Goal: Transaction & Acquisition: Purchase product/service

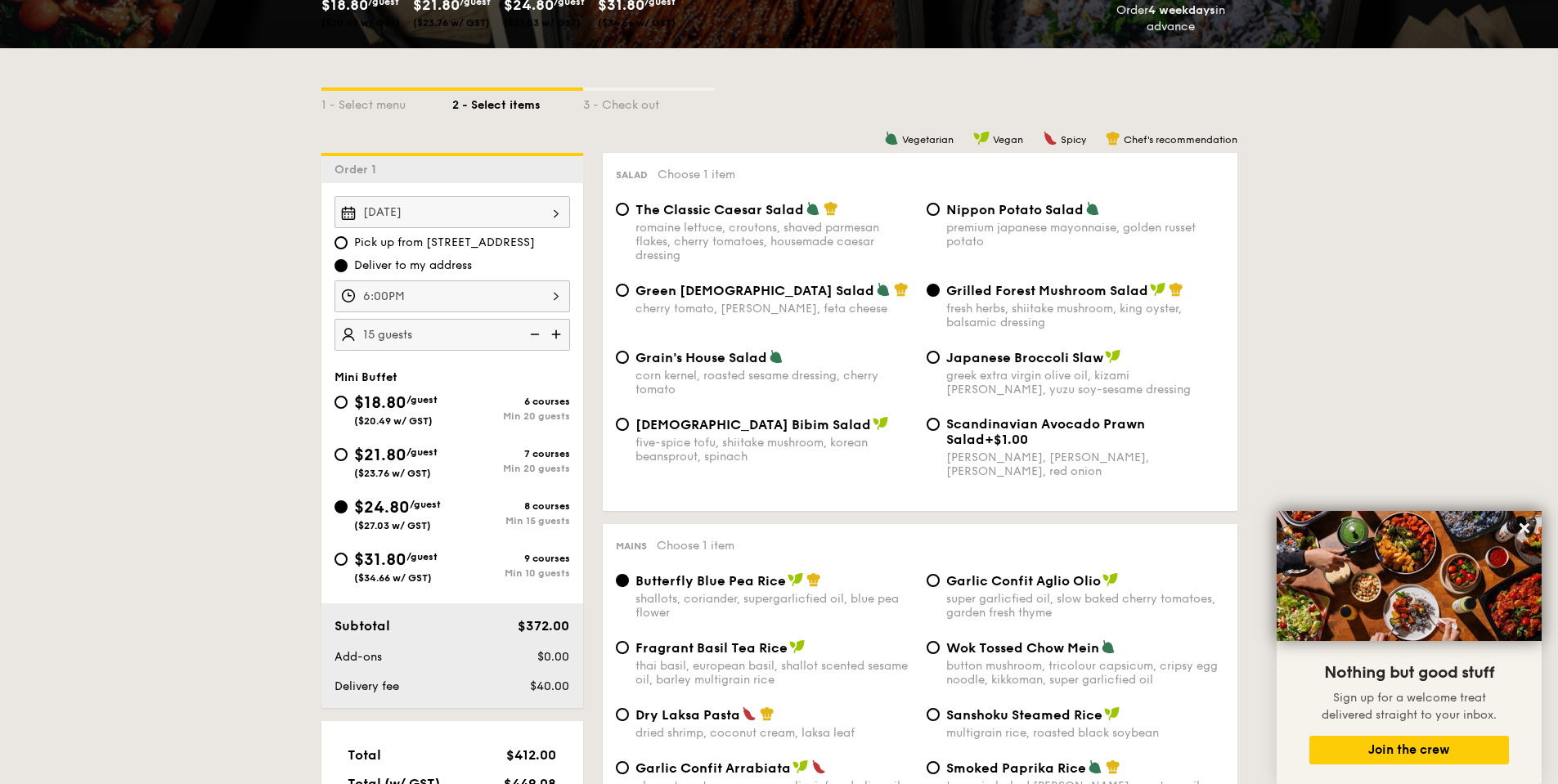
scroll to position [112, 0]
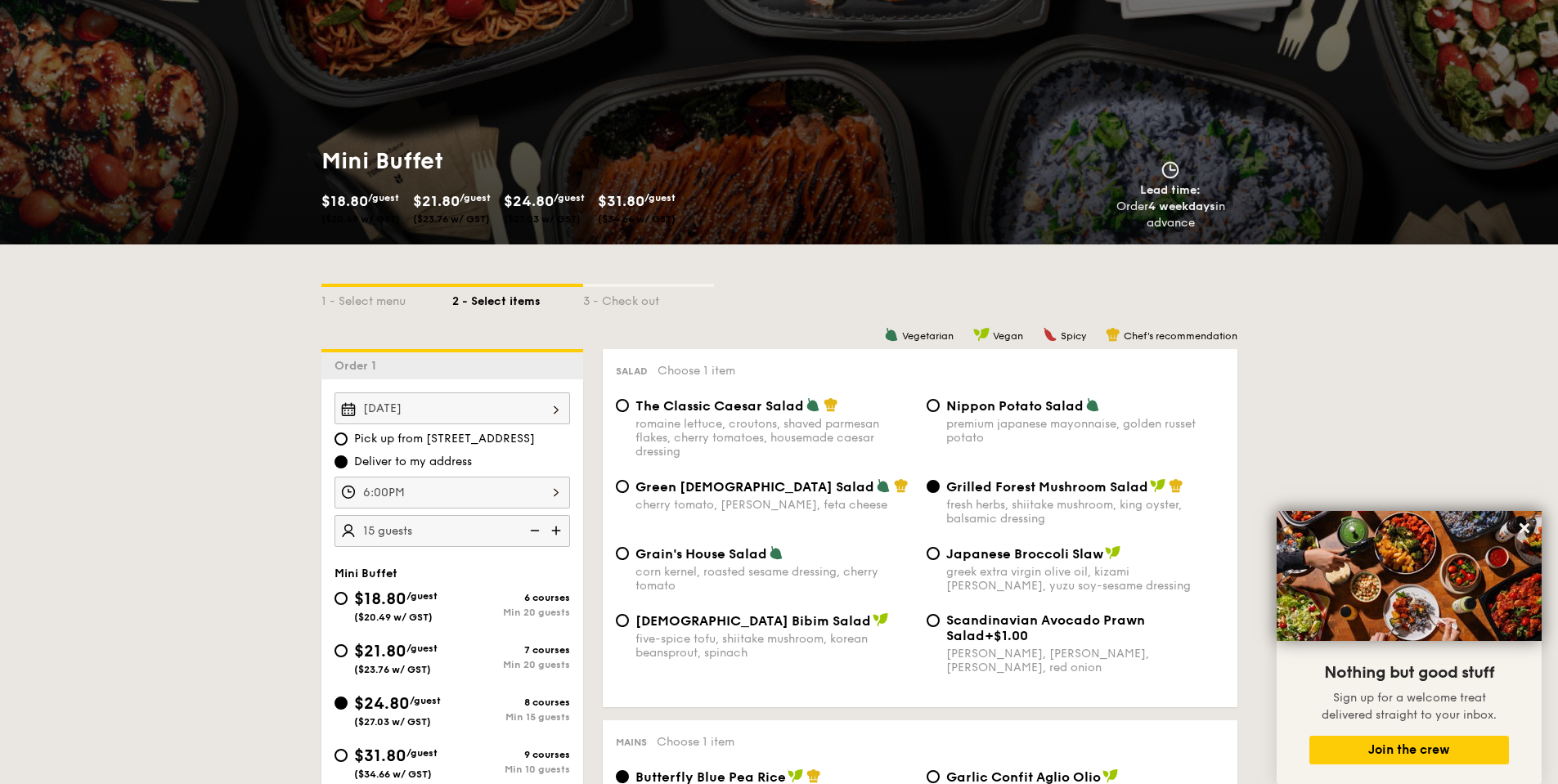
click at [410, 402] on div "Sep 13, 2025" at bounding box center [452, 408] width 236 height 32
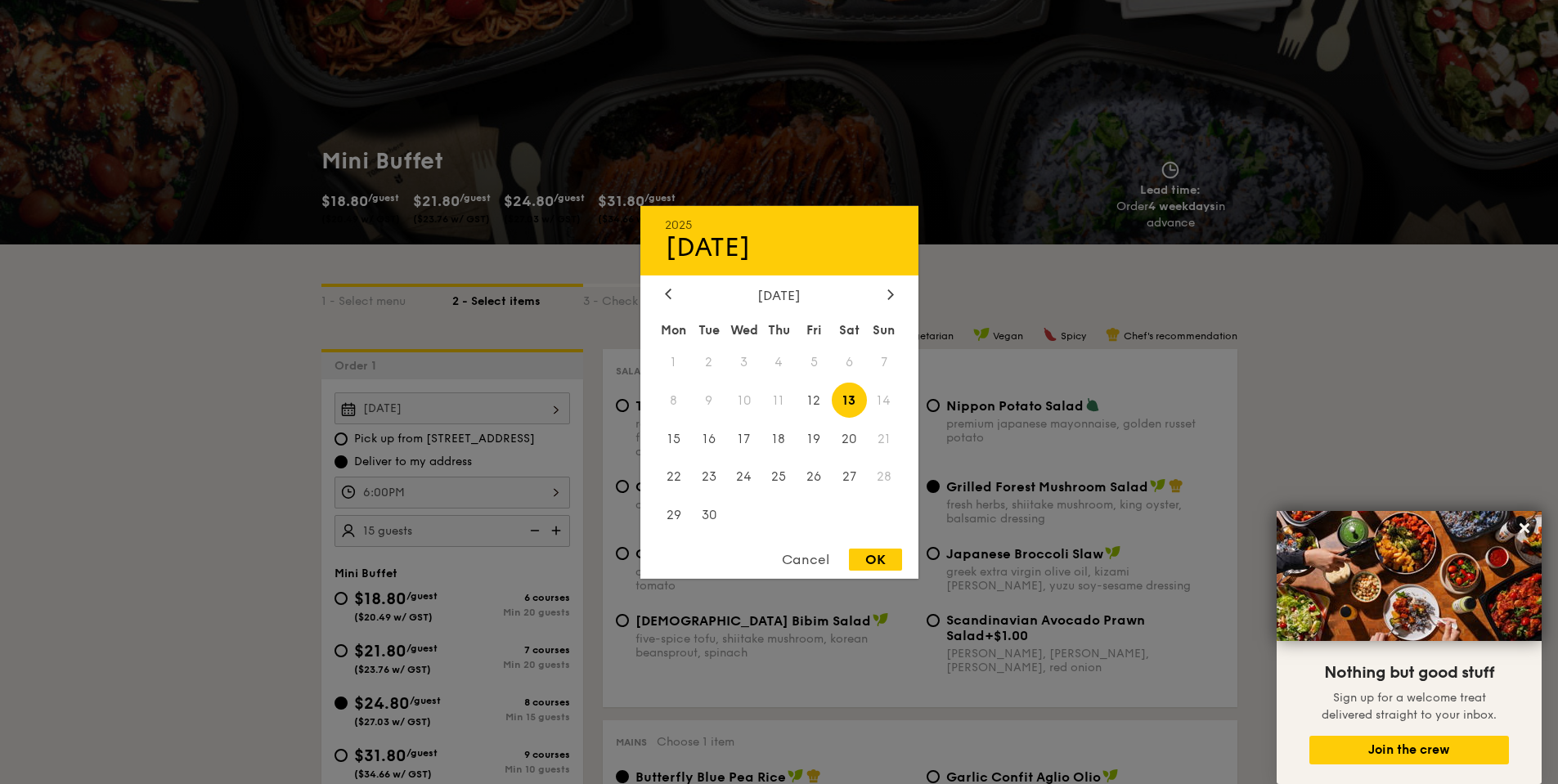
click at [846, 399] on span "13" at bounding box center [849, 400] width 36 height 36
click at [870, 552] on div "OK" at bounding box center [875, 559] width 53 height 22
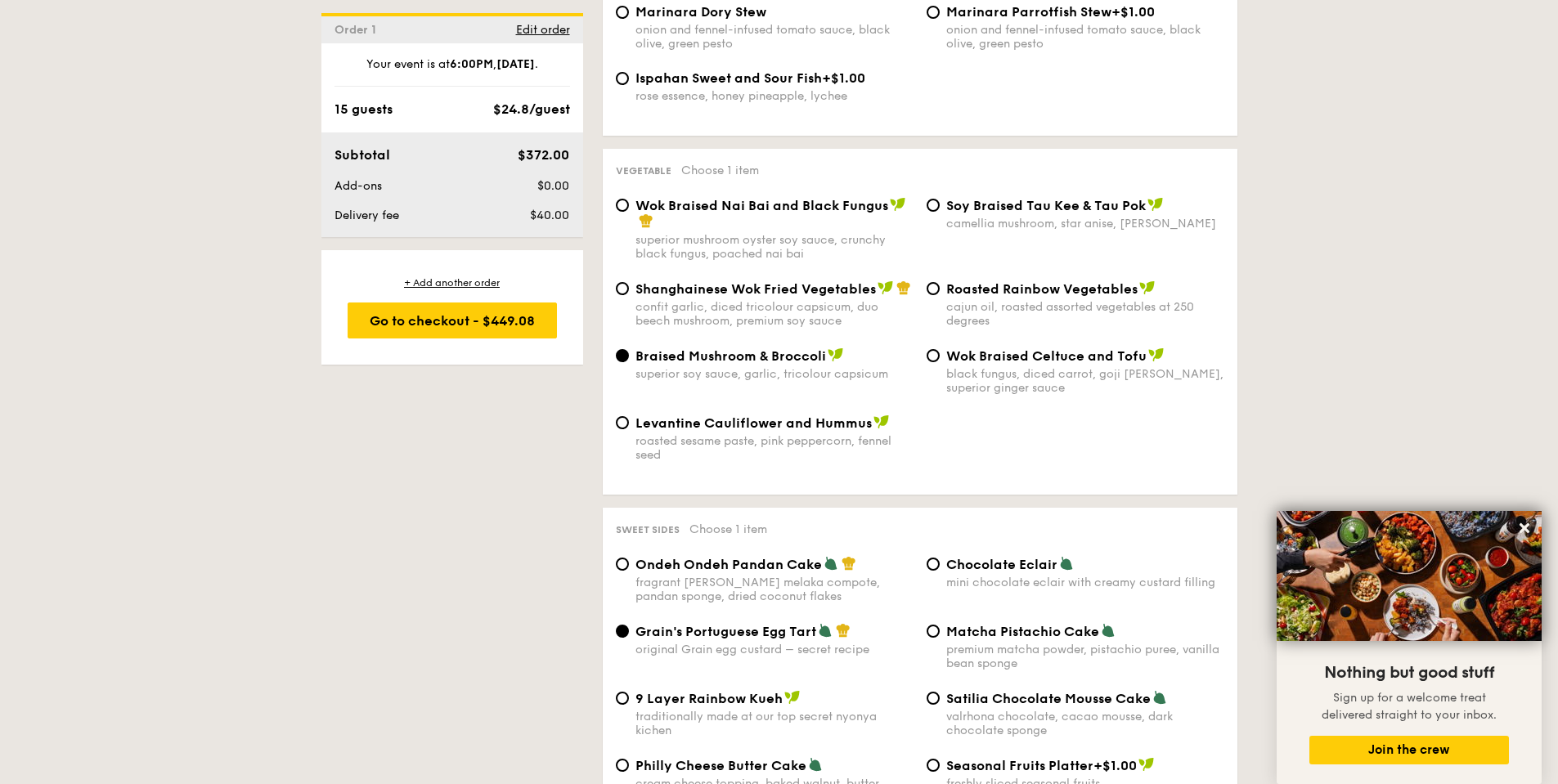
scroll to position [2074, 0]
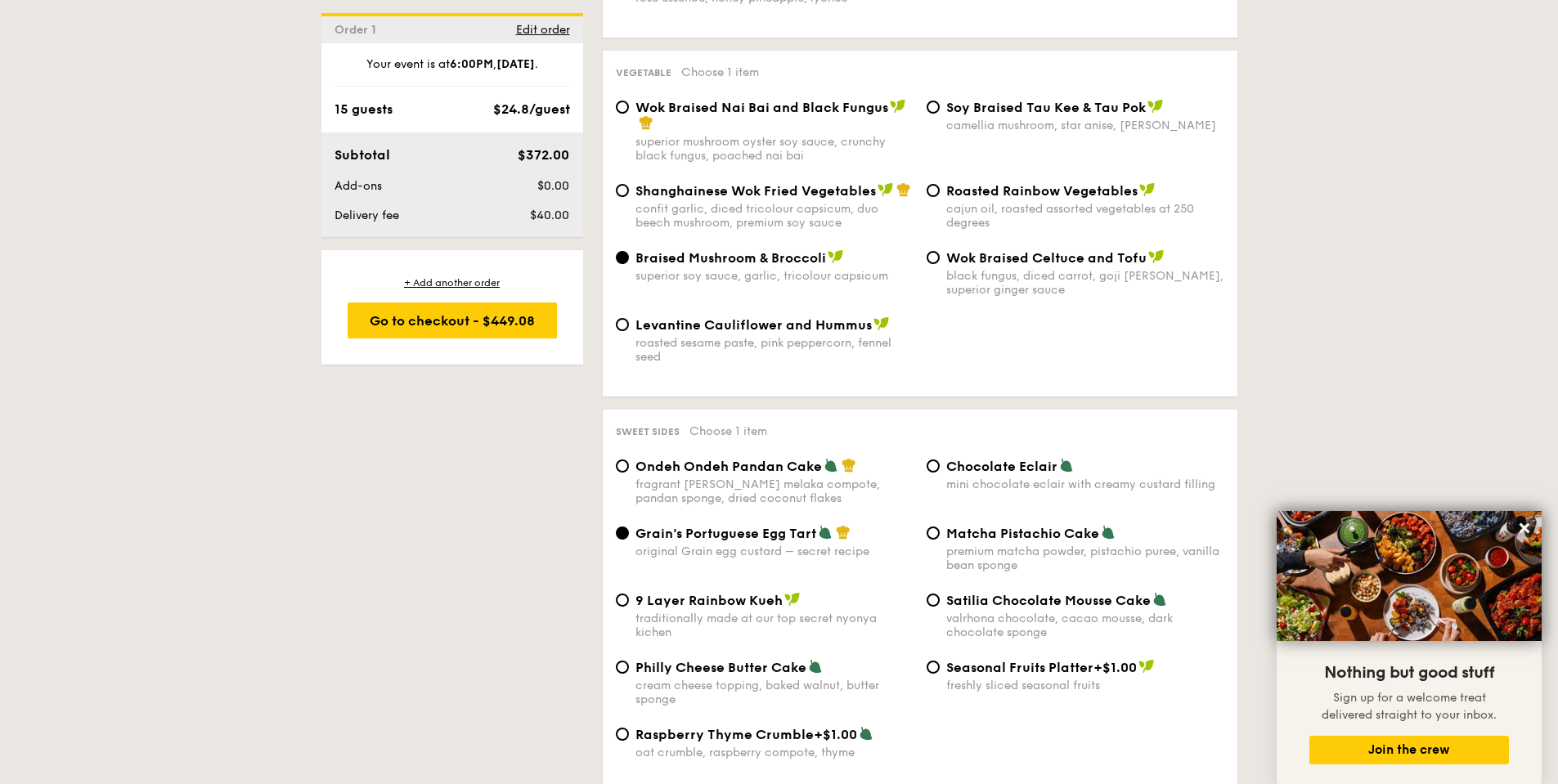
click at [959, 459] on span "Chocolate Eclair" at bounding box center [1002, 466] width 111 height 16
click at [940, 460] on input "Chocolate Eclair mini chocolate eclair with creamy custard filling" at bounding box center [933, 466] width 13 height 13
radio input "true"
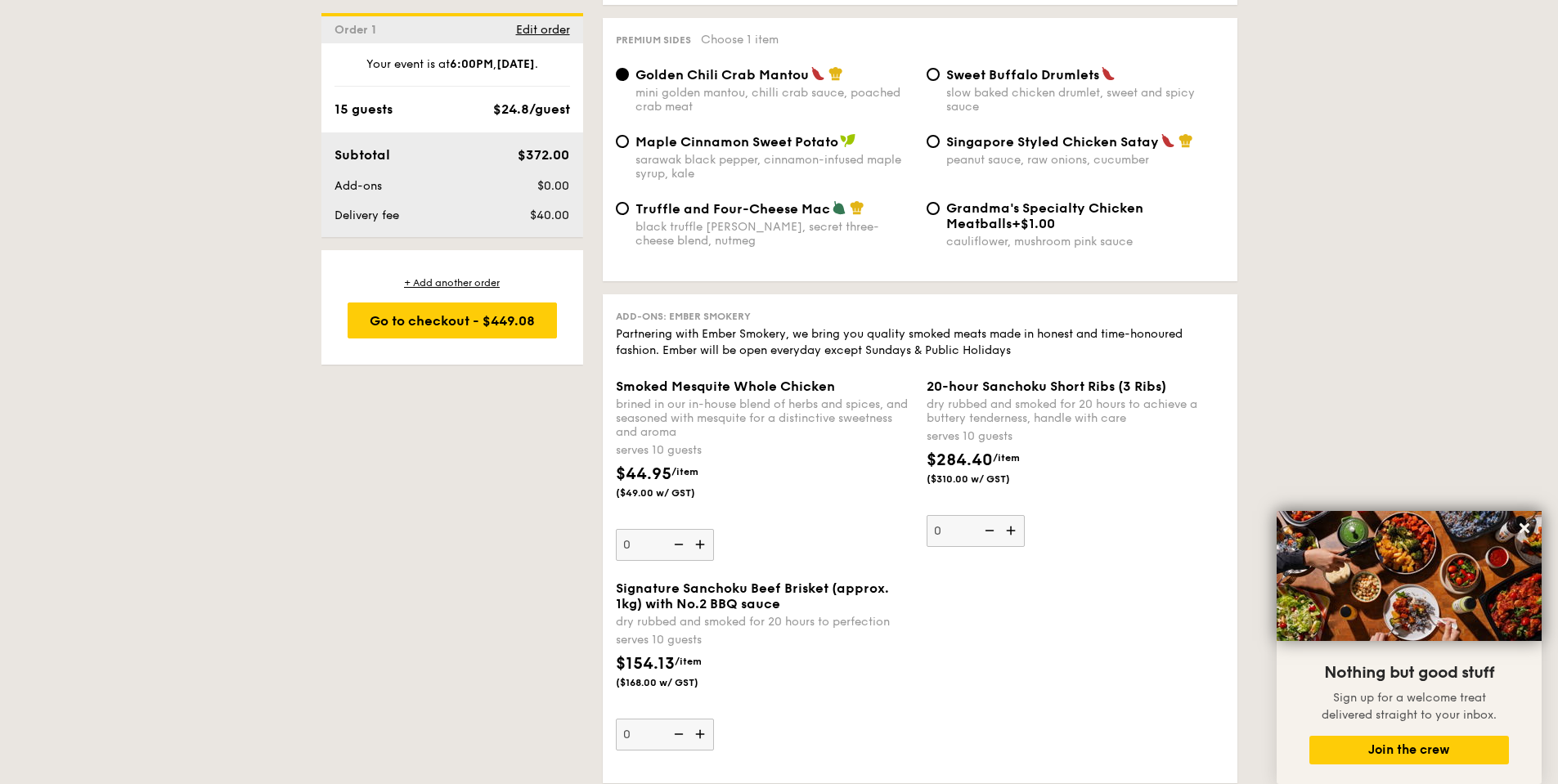
scroll to position [2957, 0]
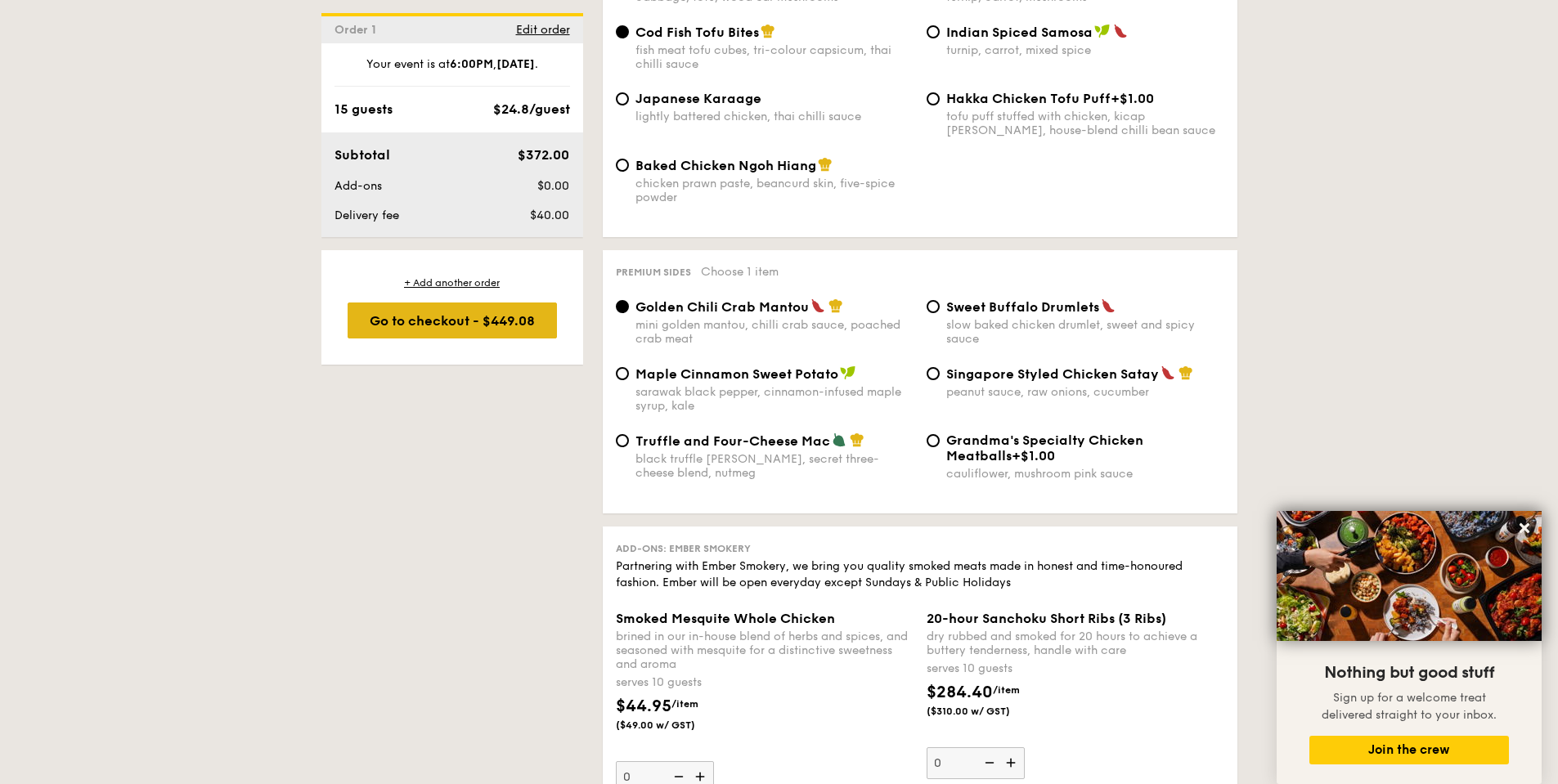
click at [453, 319] on div "Go to checkout - $449.08" at bounding box center [452, 320] width 209 height 36
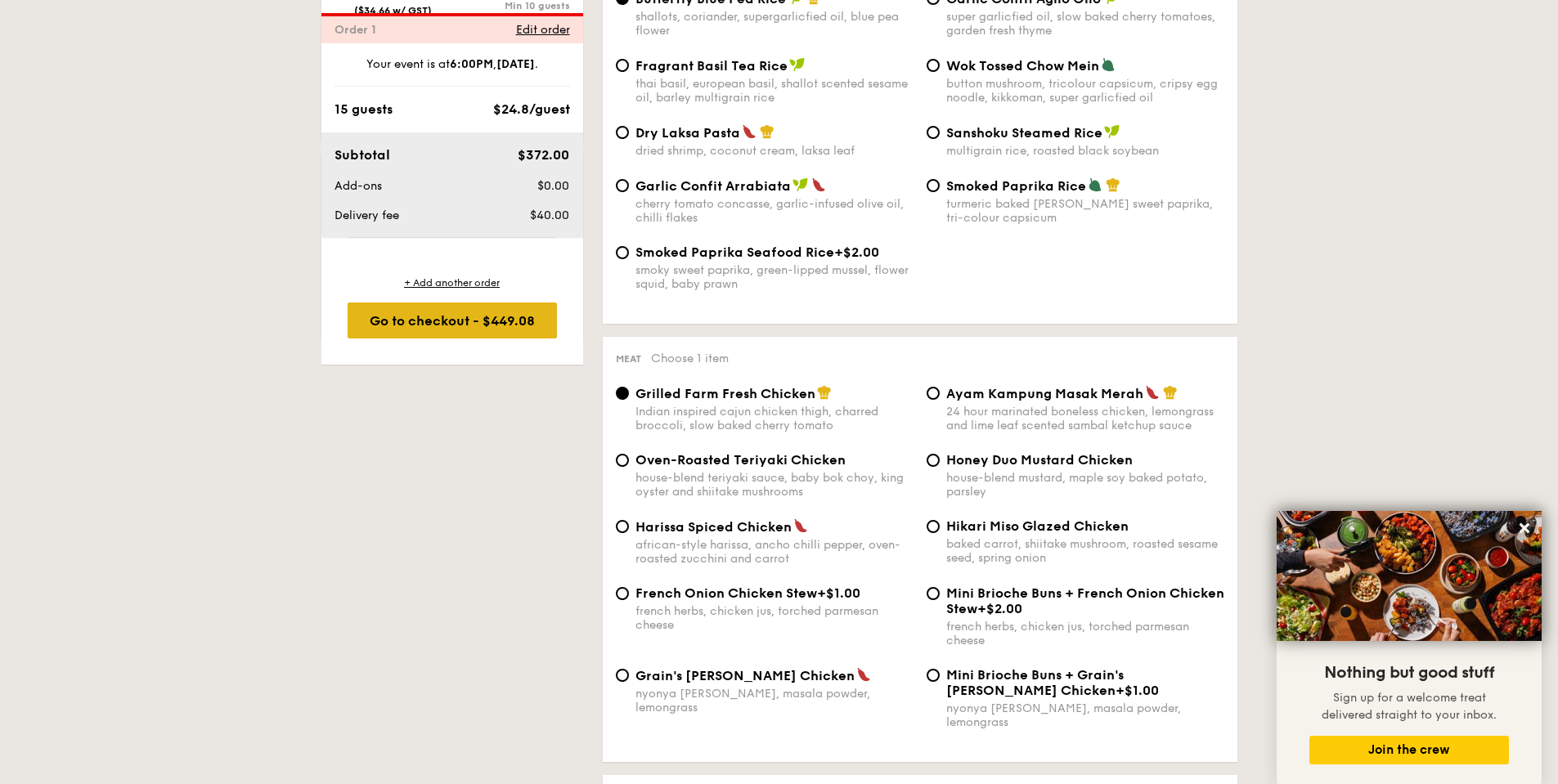
scroll to position [437, 0]
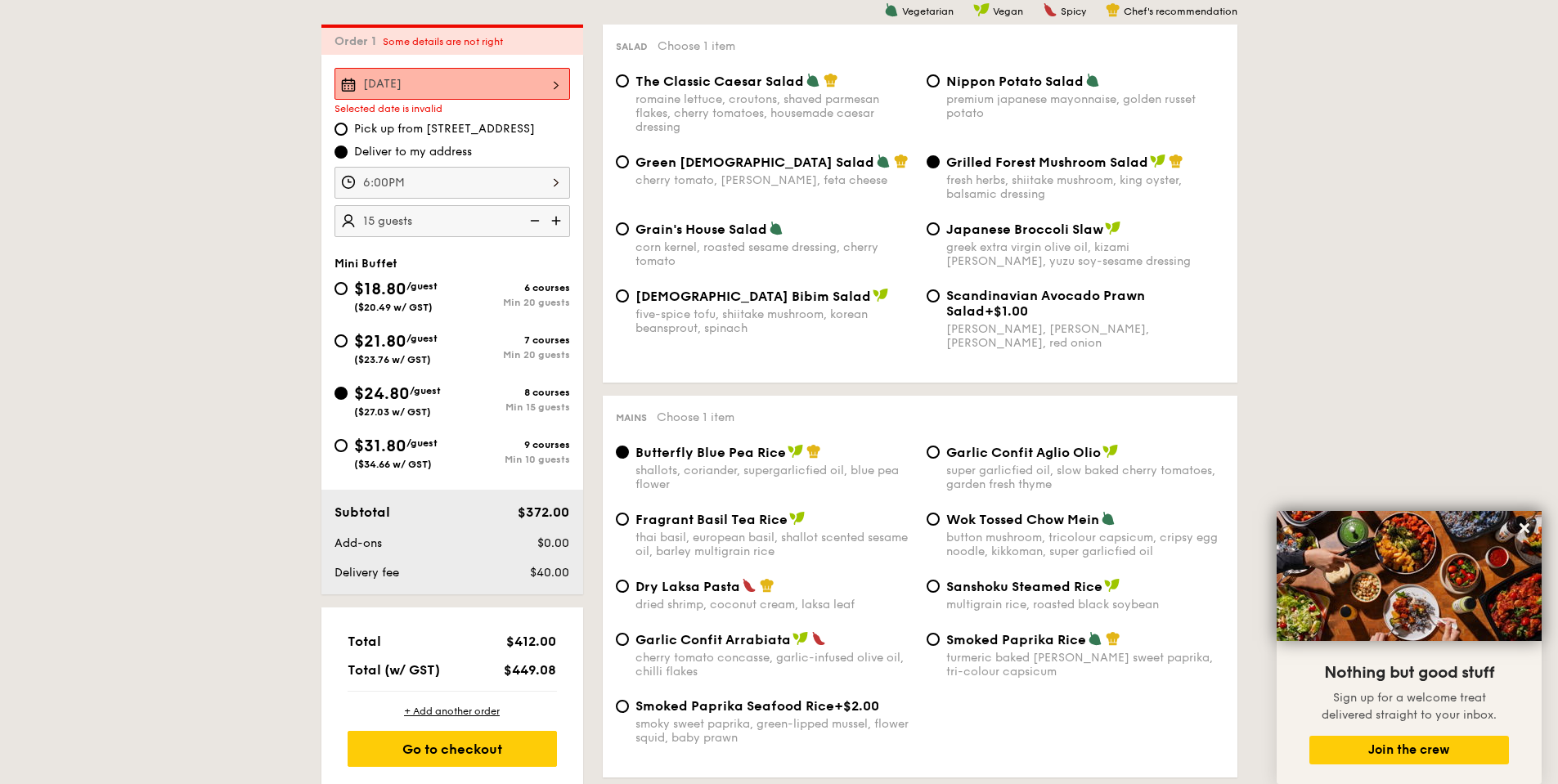
click at [440, 79] on div "Sep 13, 2025" at bounding box center [452, 84] width 236 height 32
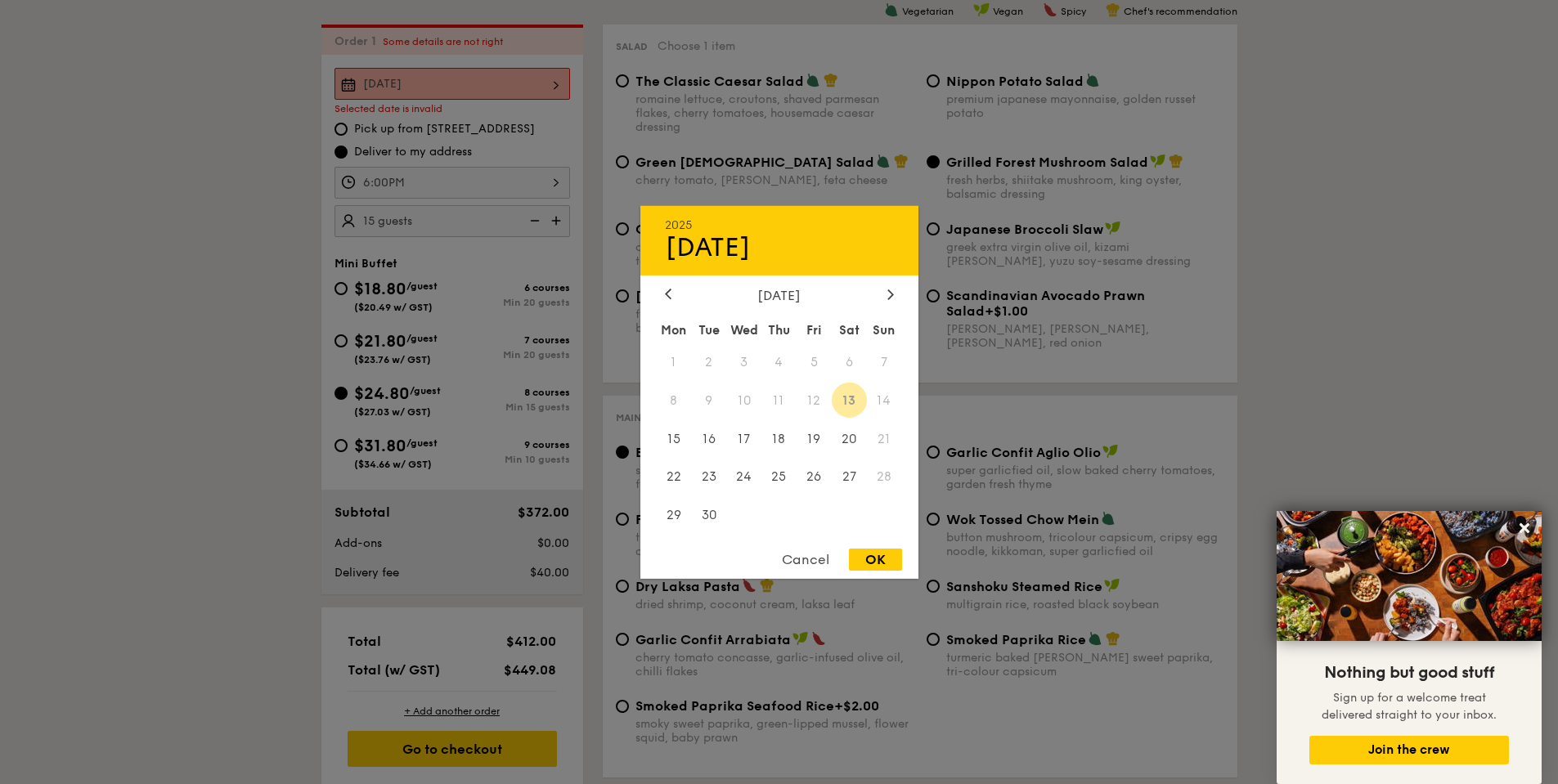
click at [847, 400] on span "13" at bounding box center [849, 400] width 36 height 36
click at [797, 557] on div "Cancel" at bounding box center [805, 559] width 80 height 22
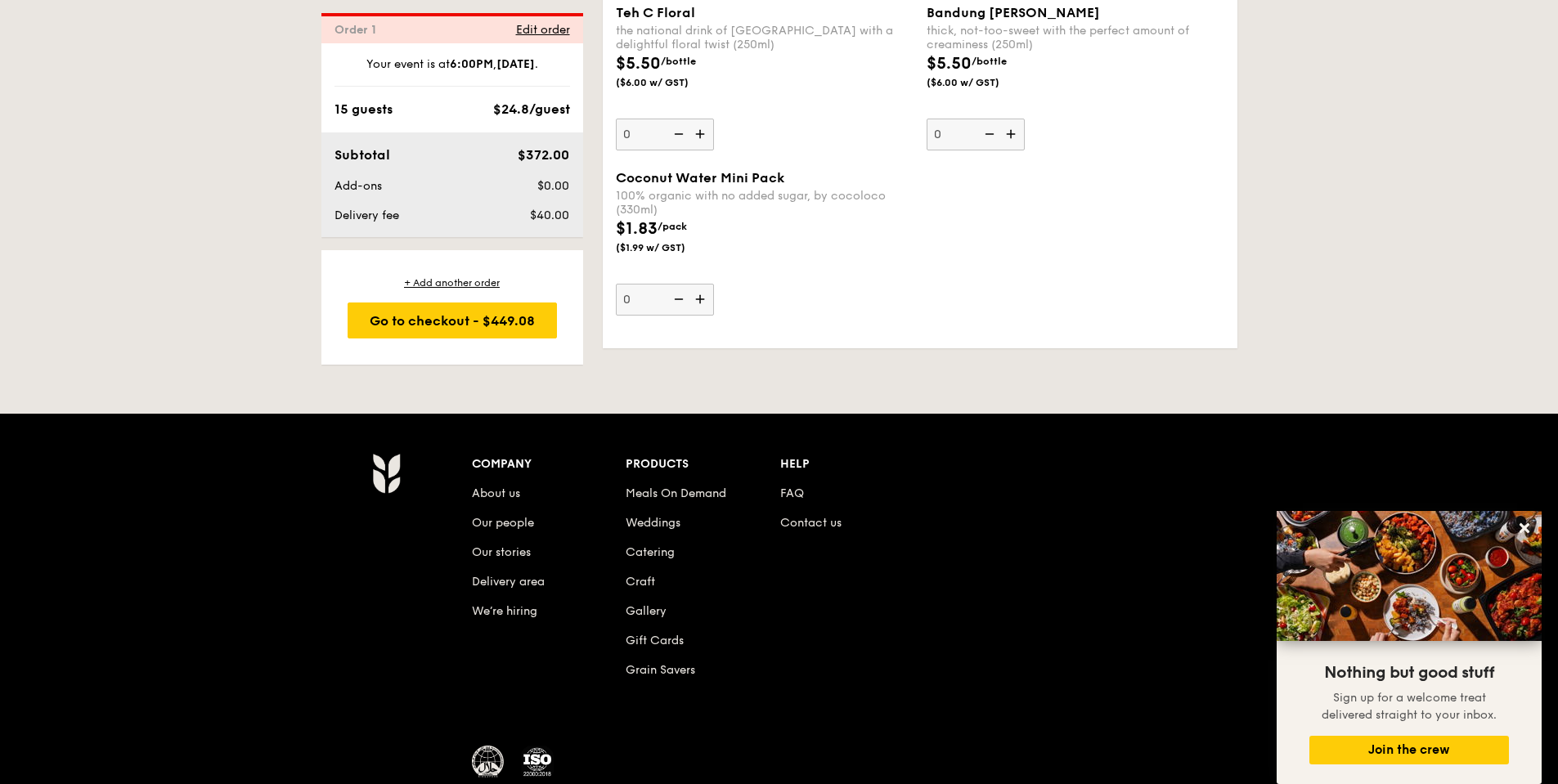
scroll to position [5115, 0]
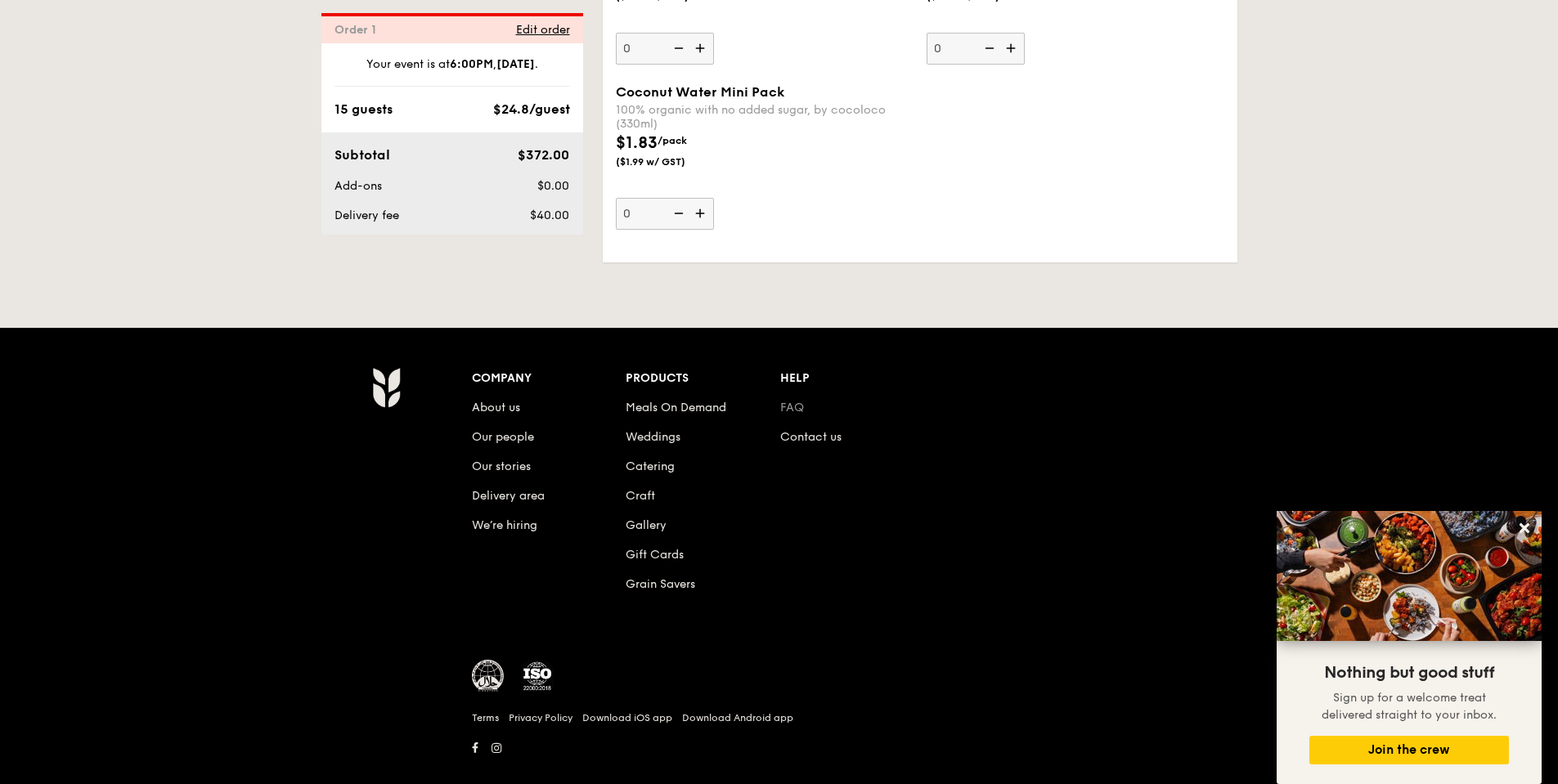
click at [798, 400] on link "FAQ" at bounding box center [792, 407] width 24 height 14
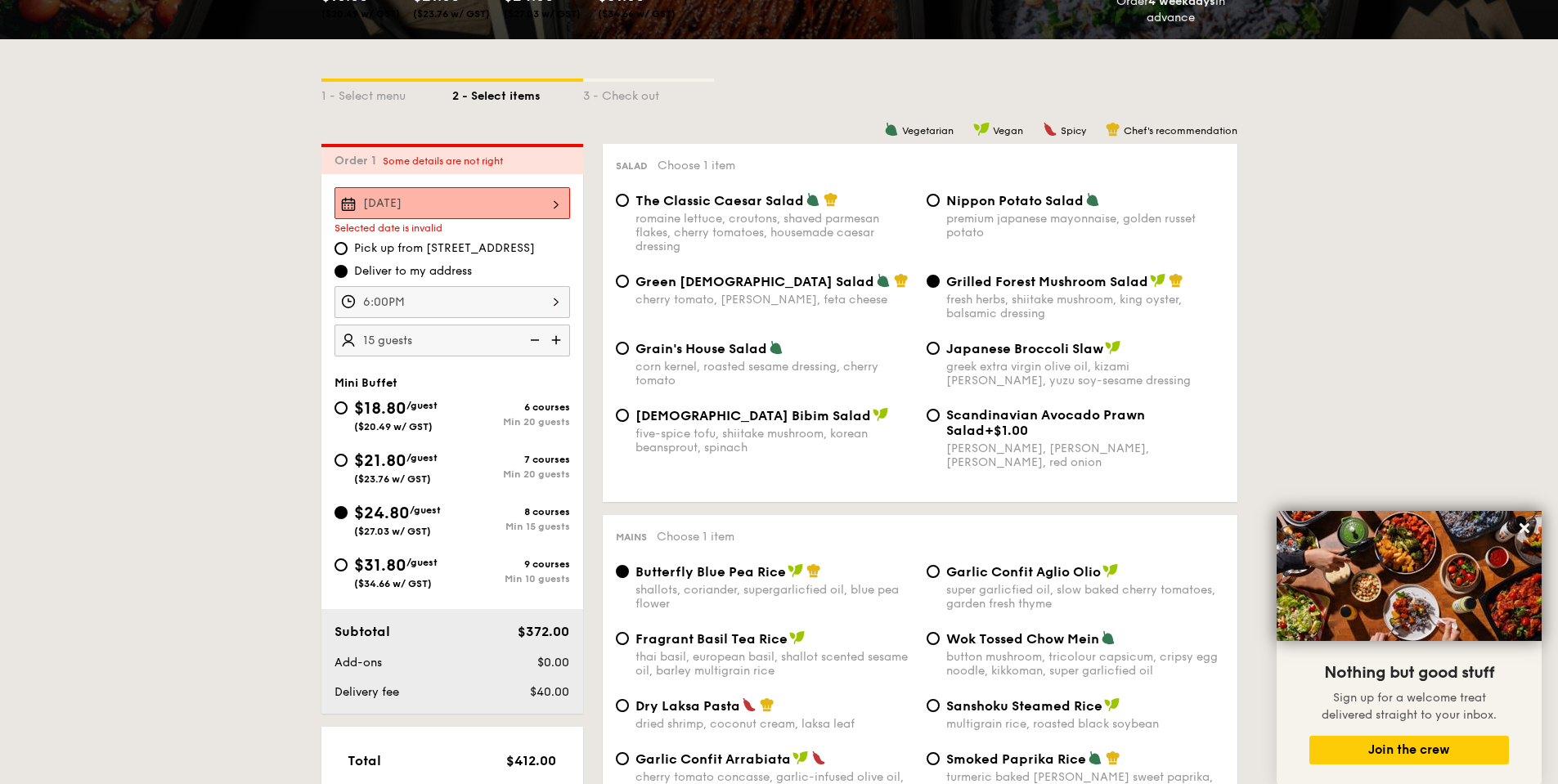
scroll to position [112, 0]
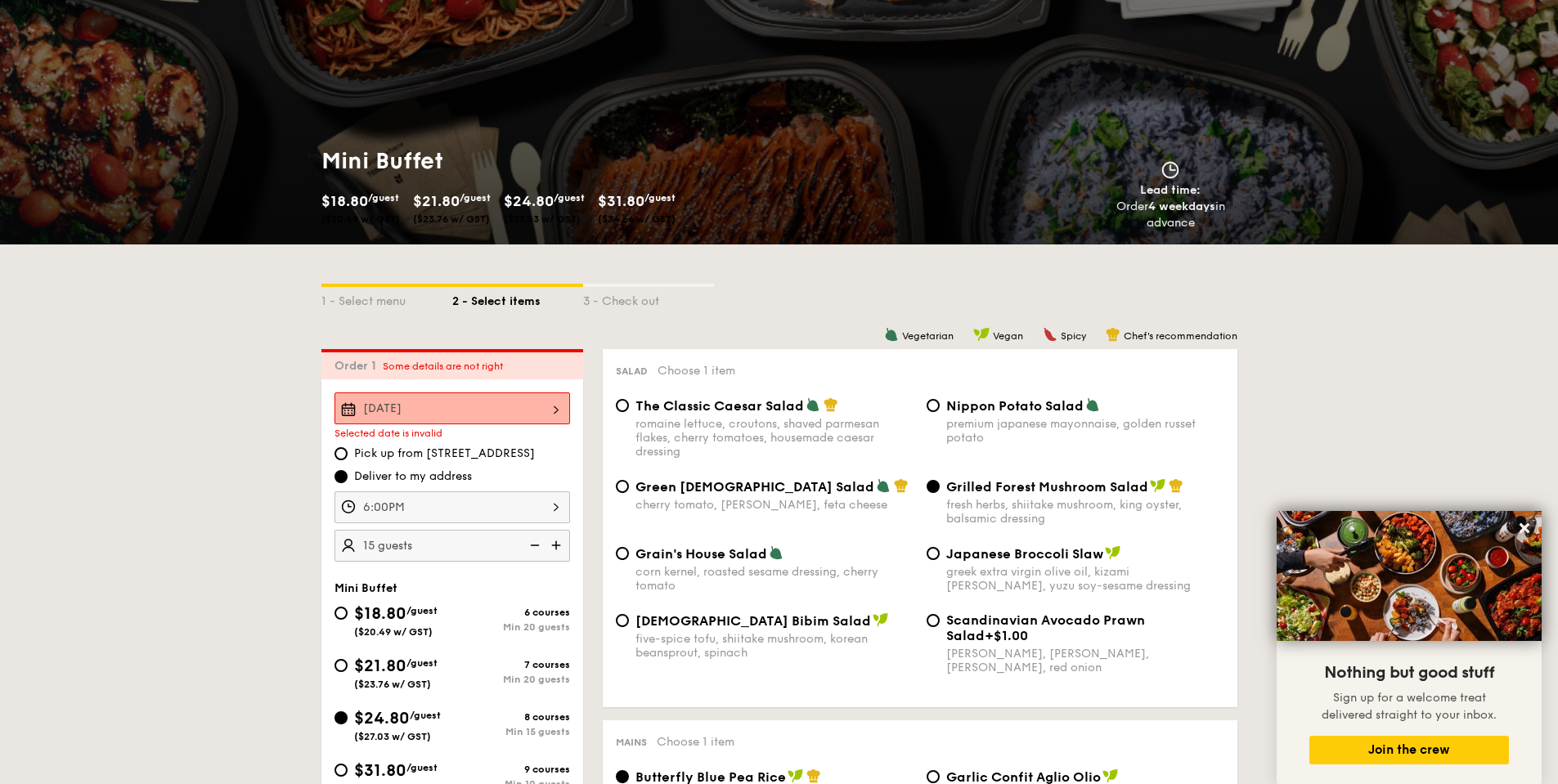
click at [431, 409] on div "Sep 13, 2025" at bounding box center [452, 408] width 236 height 32
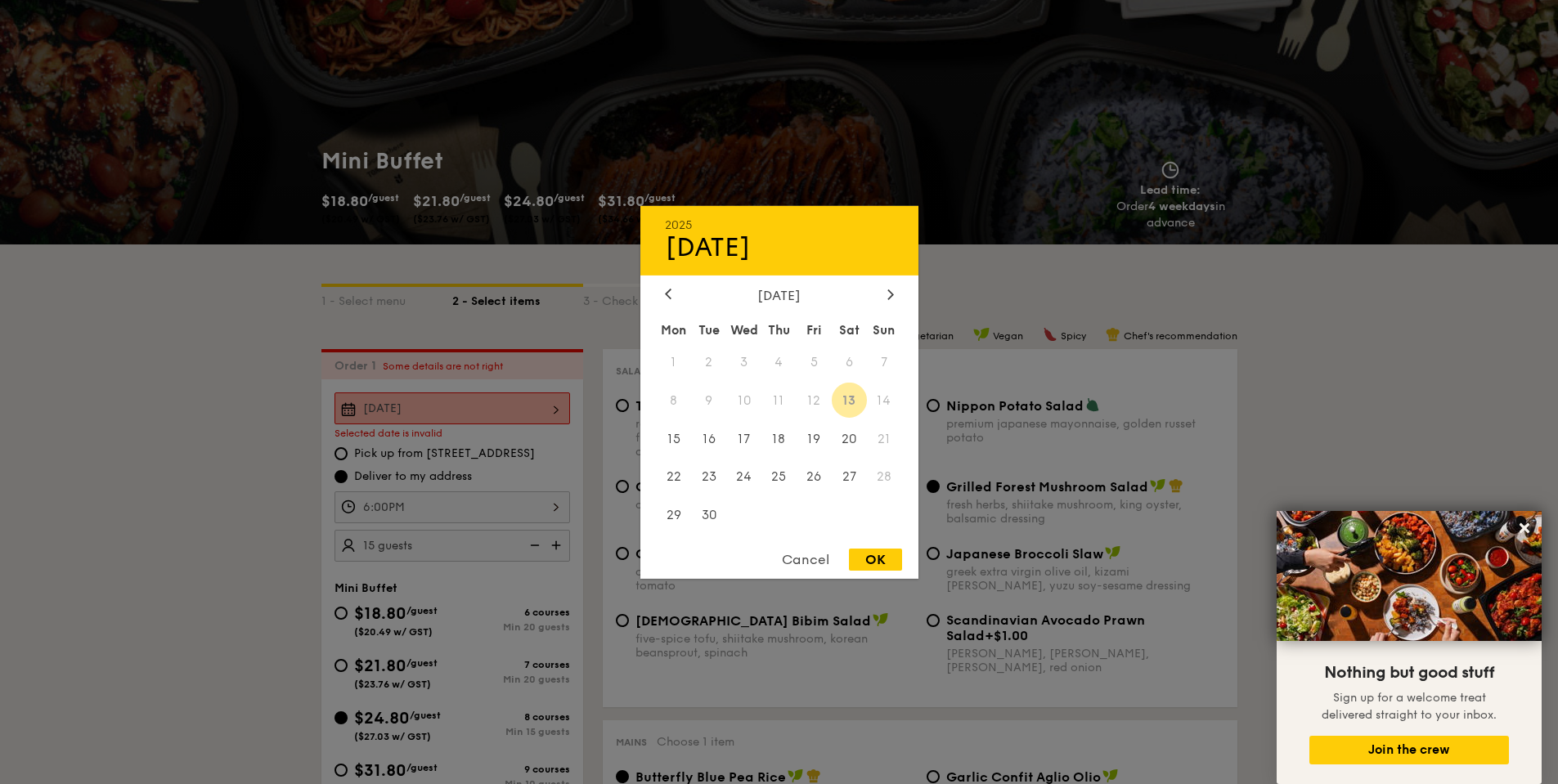
click at [420, 452] on div at bounding box center [779, 392] width 1558 height 784
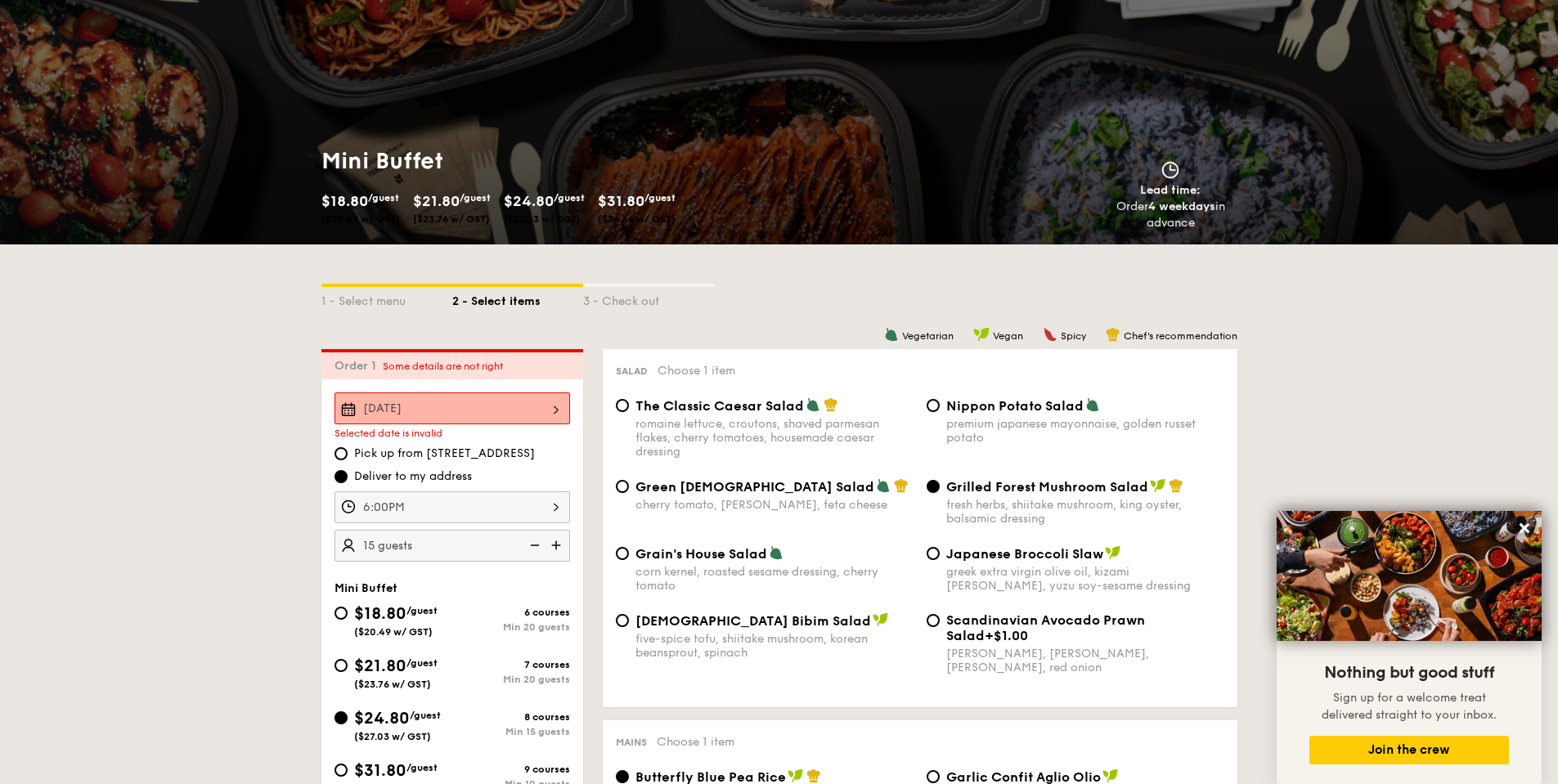
click at [418, 457] on div at bounding box center [779, 392] width 1558 height 784
click at [424, 452] on span "Pick up from [STREET_ADDRESS]" at bounding box center [444, 454] width 180 height 17
click at [348, 452] on input "Pick up from [STREET_ADDRESS]" at bounding box center [341, 454] width 13 height 13
radio input "true"
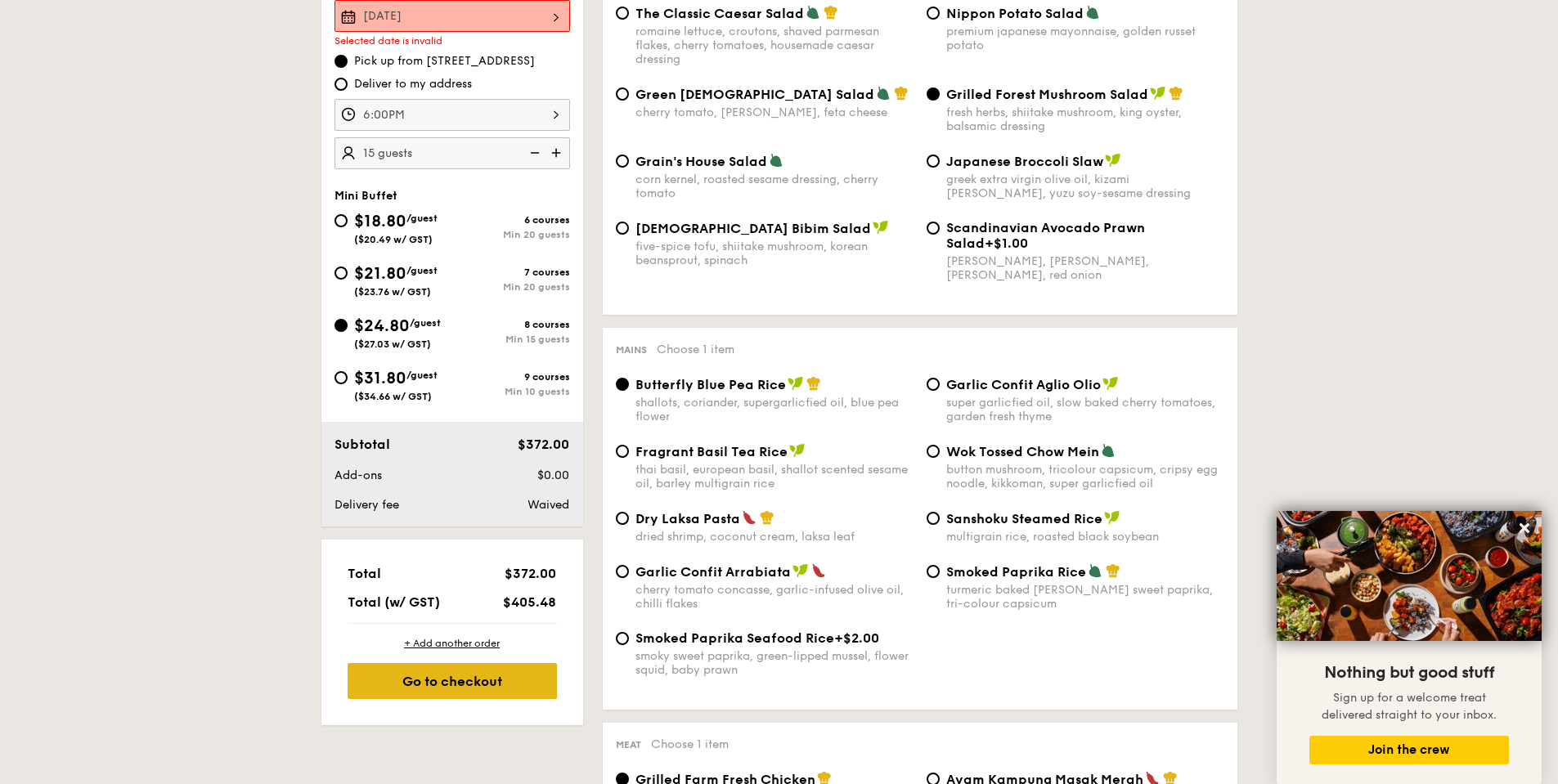
click at [467, 671] on div "Go to checkout" at bounding box center [452, 681] width 209 height 36
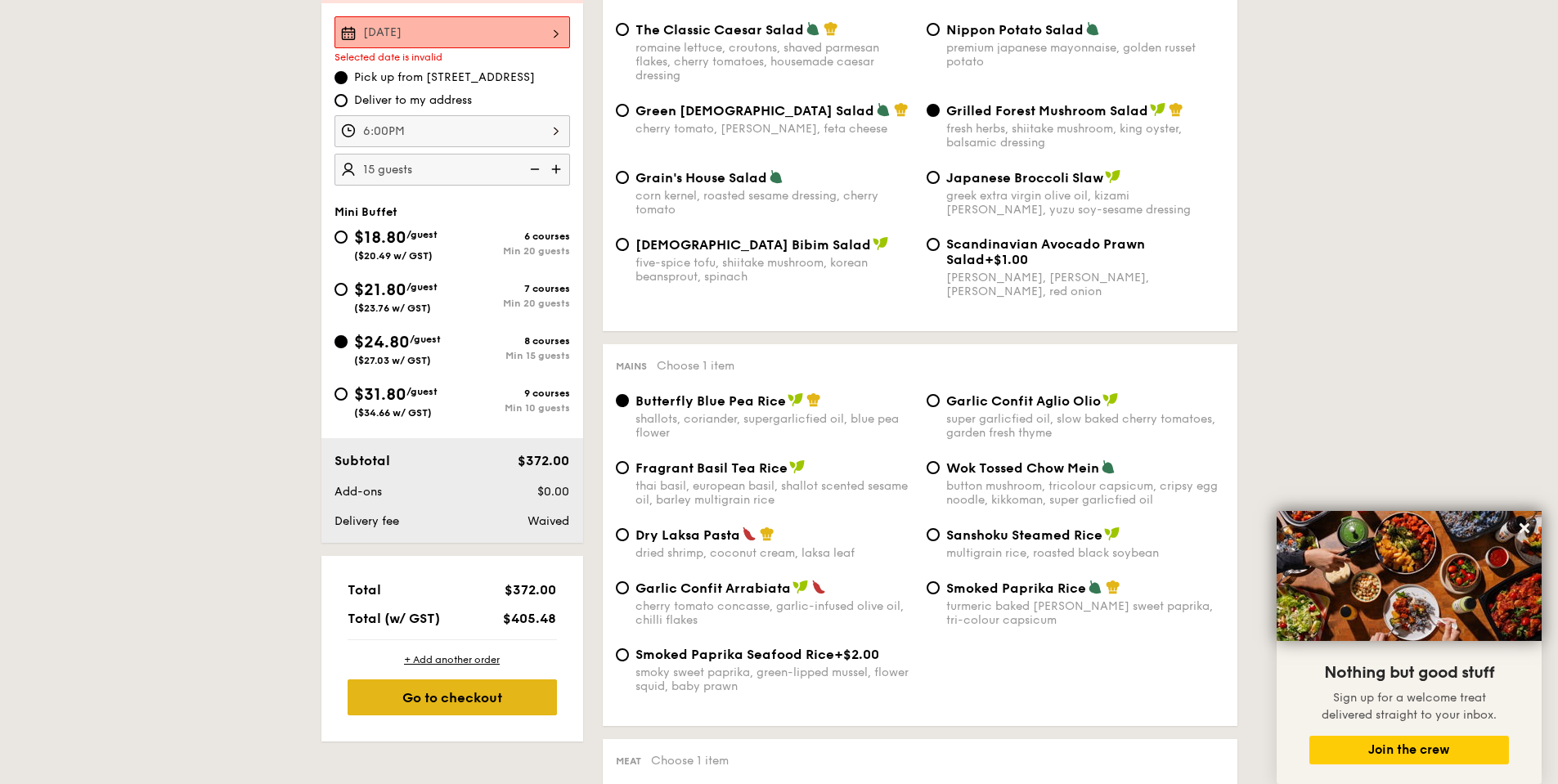
scroll to position [437, 0]
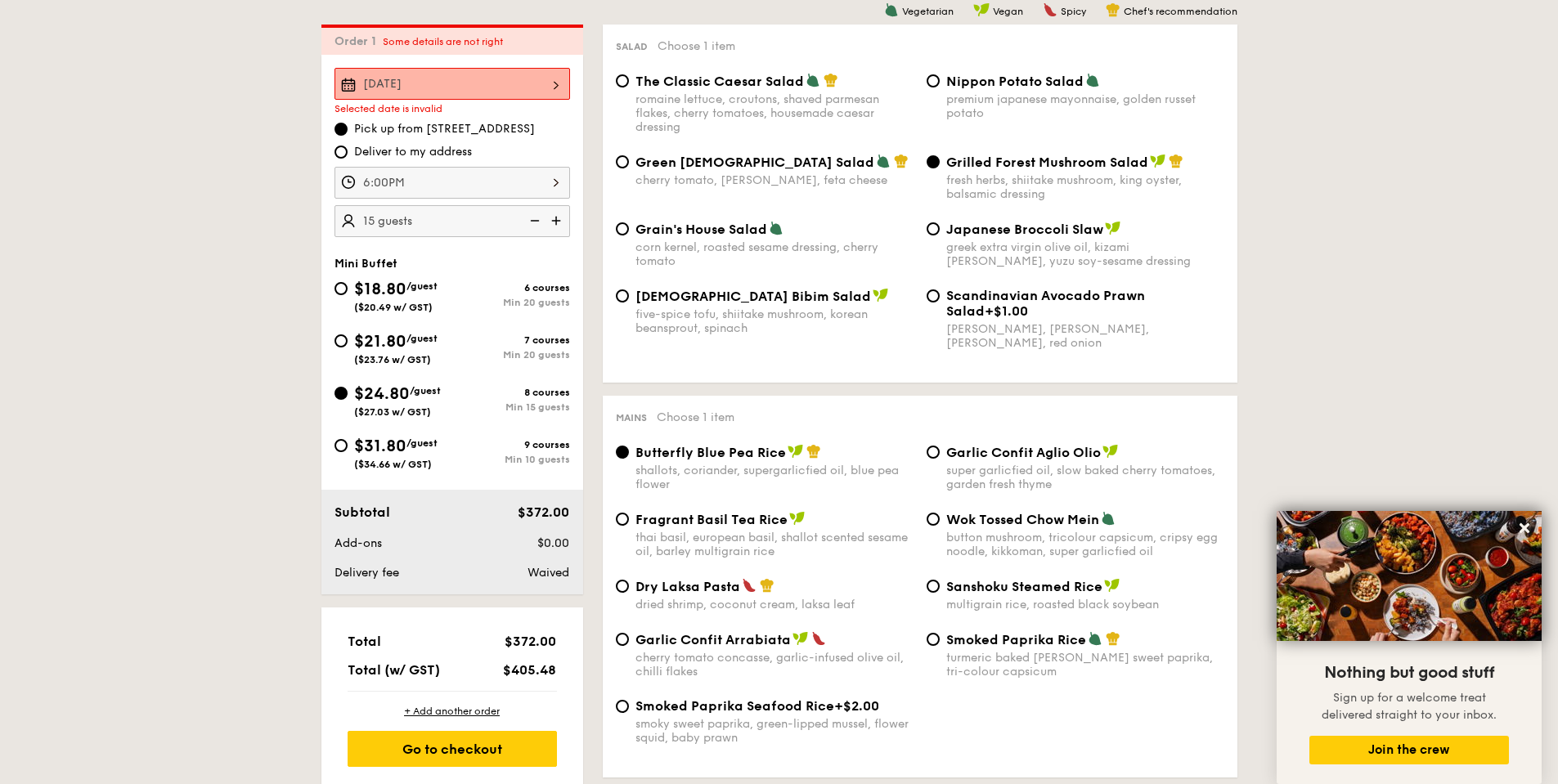
click at [511, 74] on div "Sep 13, 2025" at bounding box center [452, 84] width 236 height 32
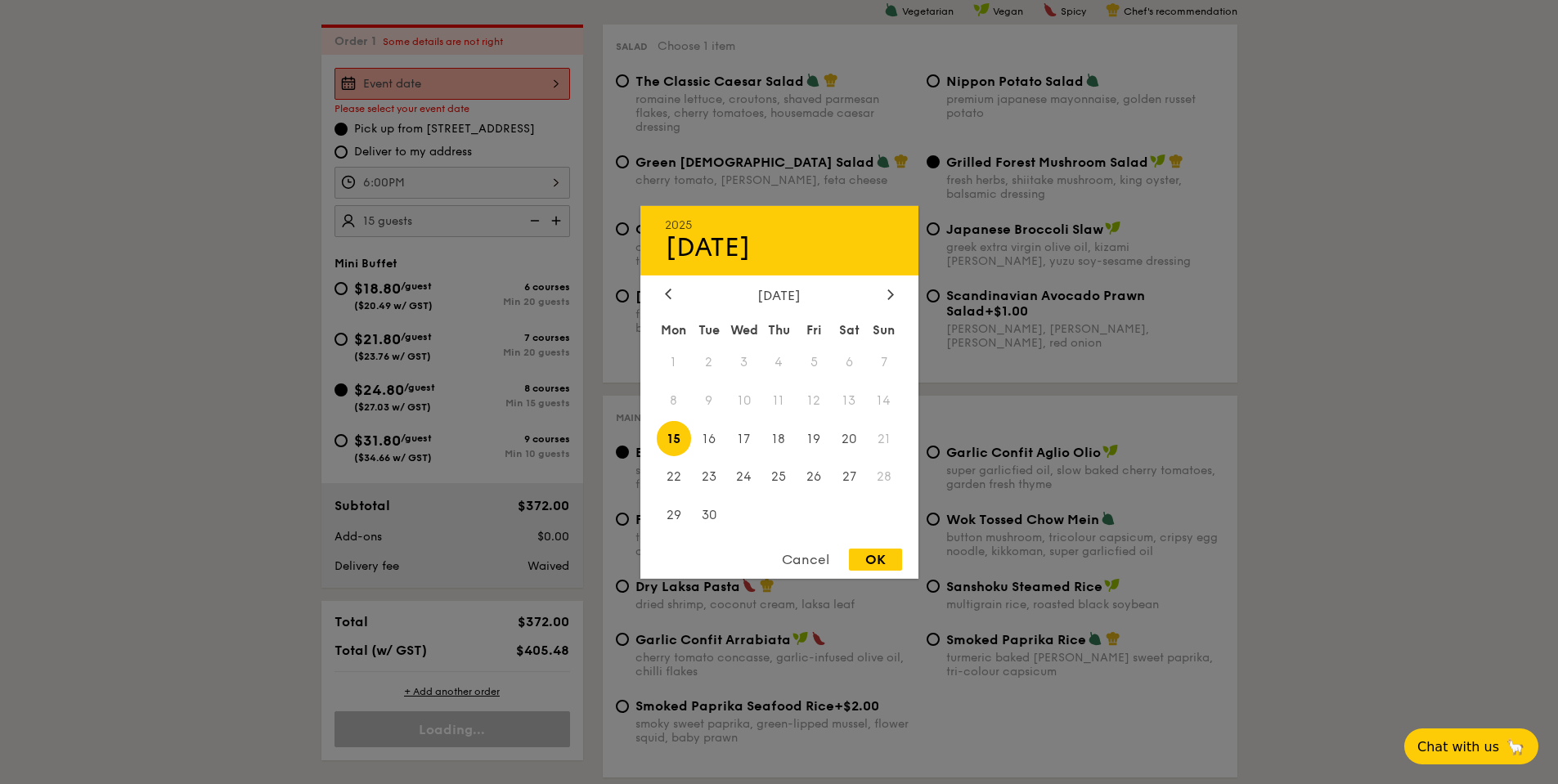
click at [879, 399] on span "14" at bounding box center [884, 400] width 36 height 36
click at [856, 394] on span "13" at bounding box center [849, 400] width 36 height 36
click at [167, 409] on div at bounding box center [779, 392] width 1558 height 784
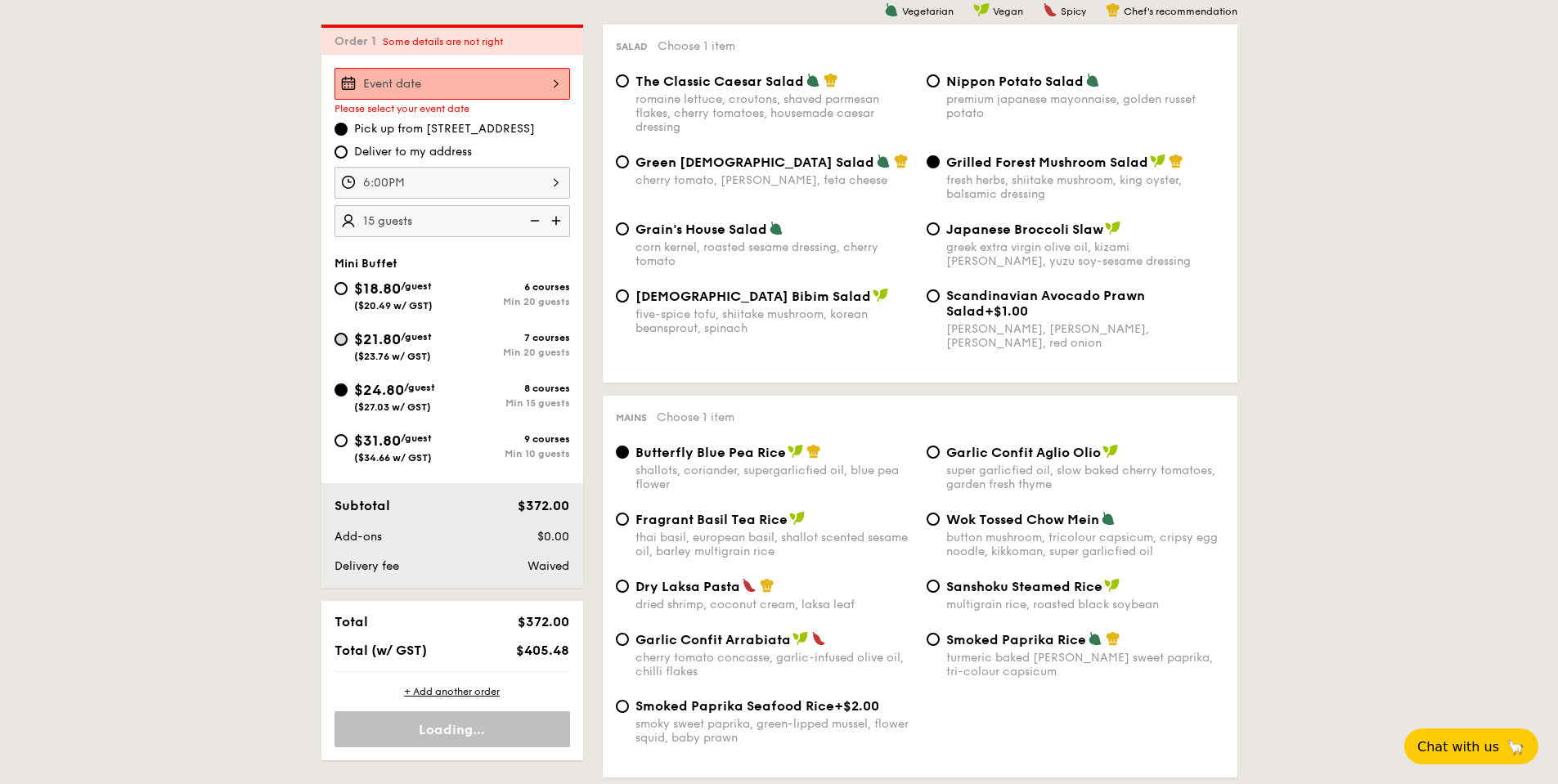
click at [336, 333] on input "$21.80 /guest ($23.76 w/ GST) 7 courses Min 20 guests" at bounding box center [341, 339] width 13 height 13
radio input "true"
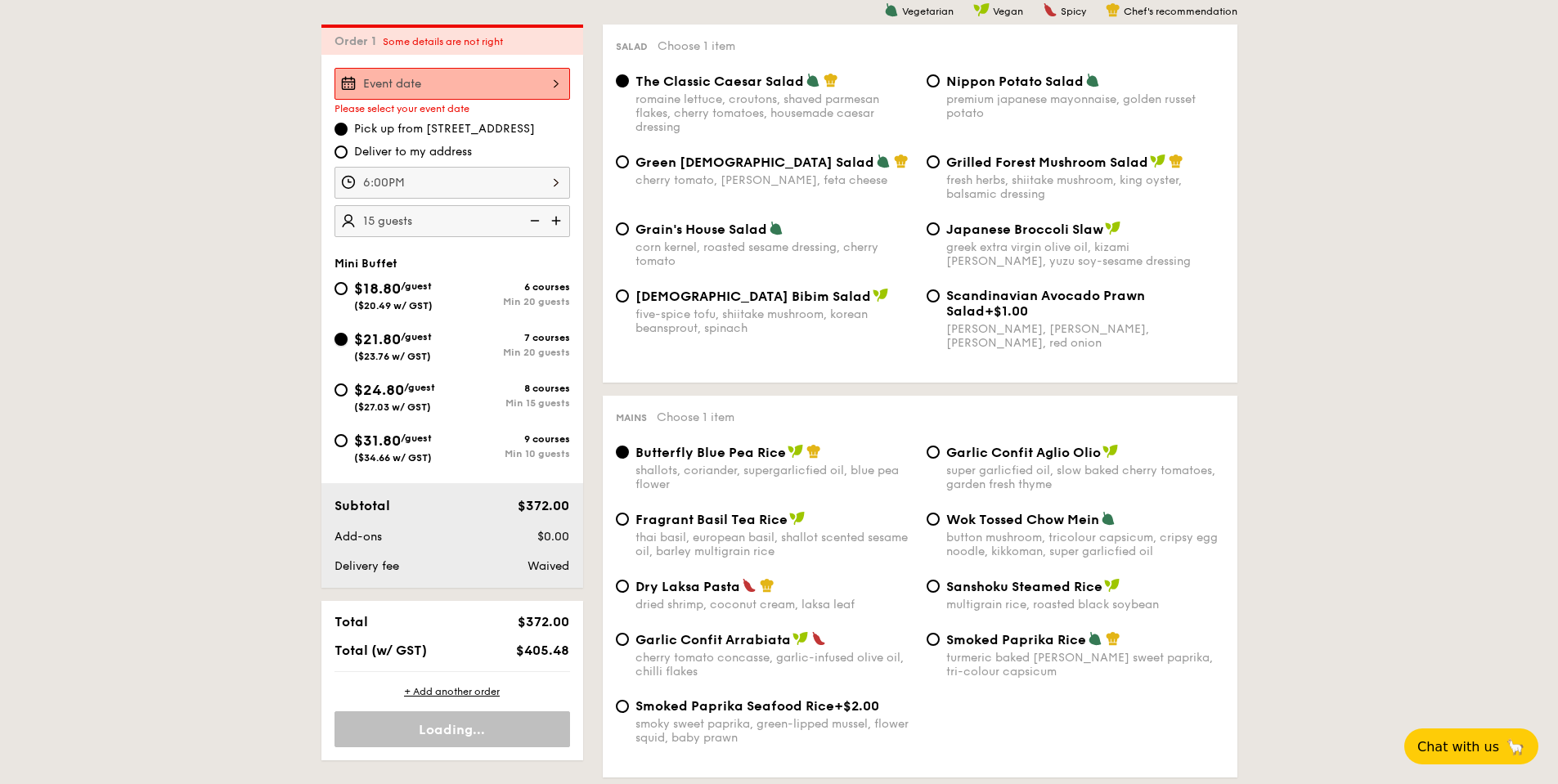
radio input "true"
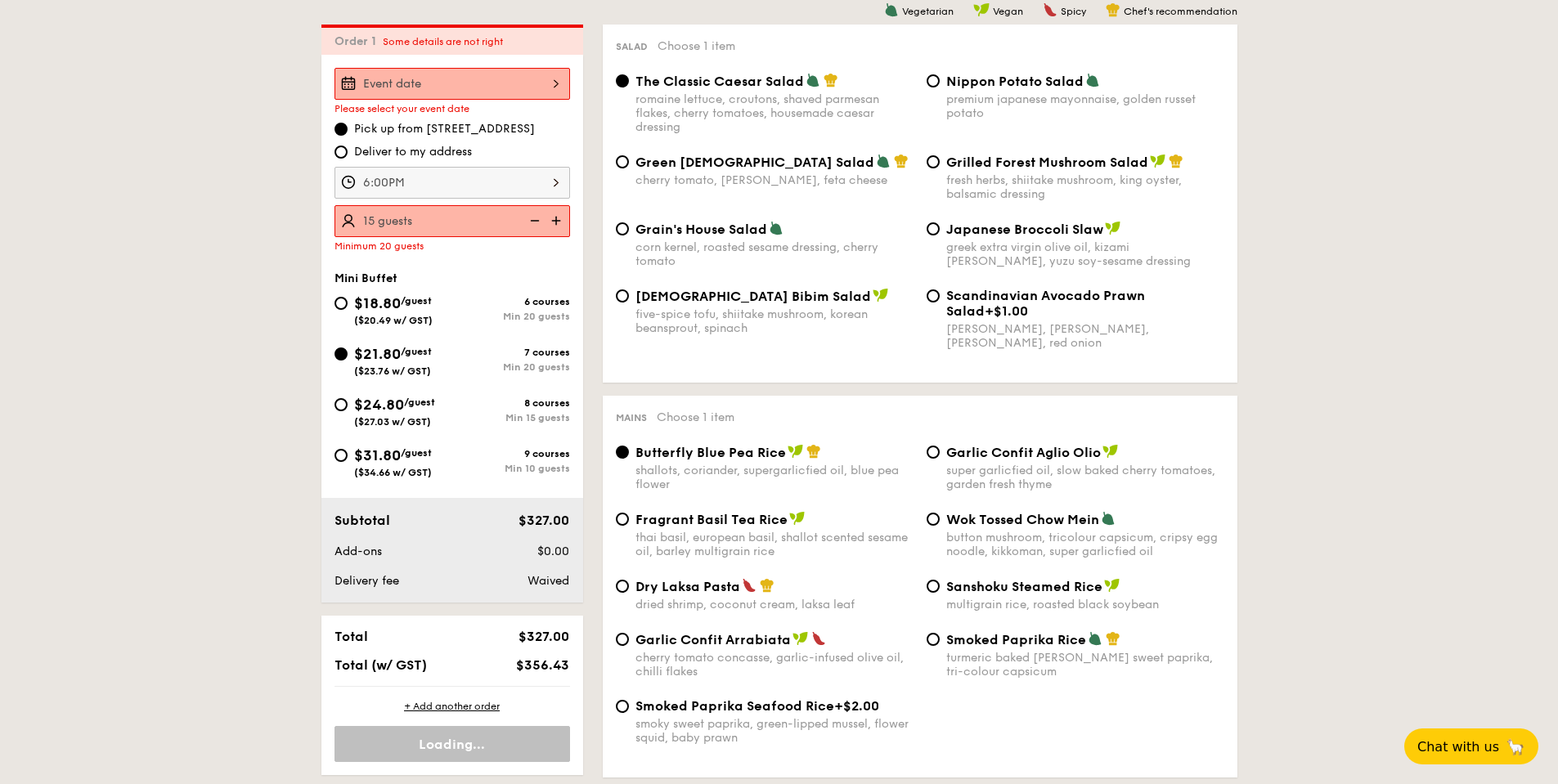
click at [540, 101] on div "Please select your event date" at bounding box center [452, 91] width 236 height 46
click at [537, 92] on div at bounding box center [452, 84] width 236 height 32
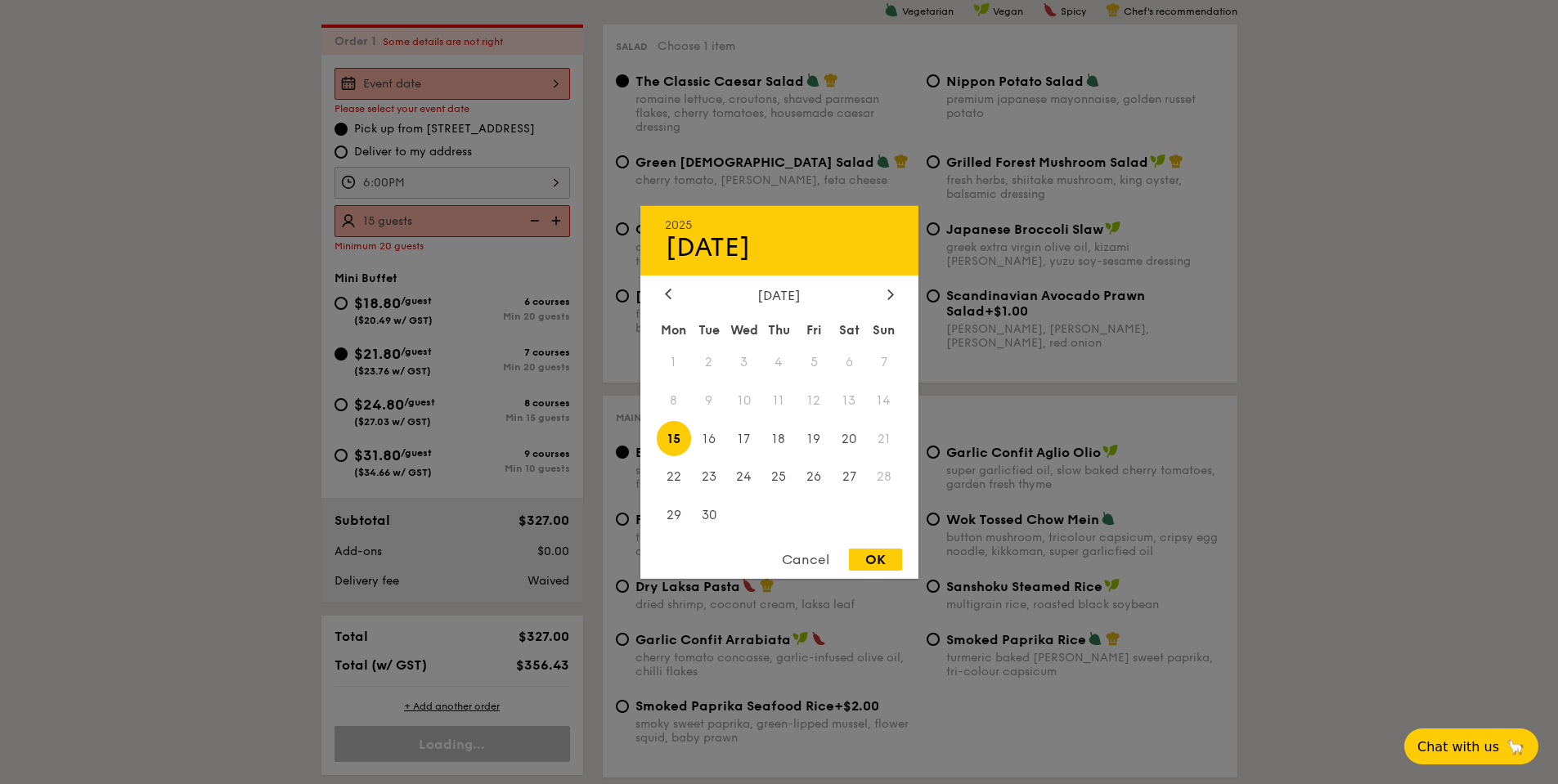
click at [537, 92] on div at bounding box center [779, 392] width 1558 height 784
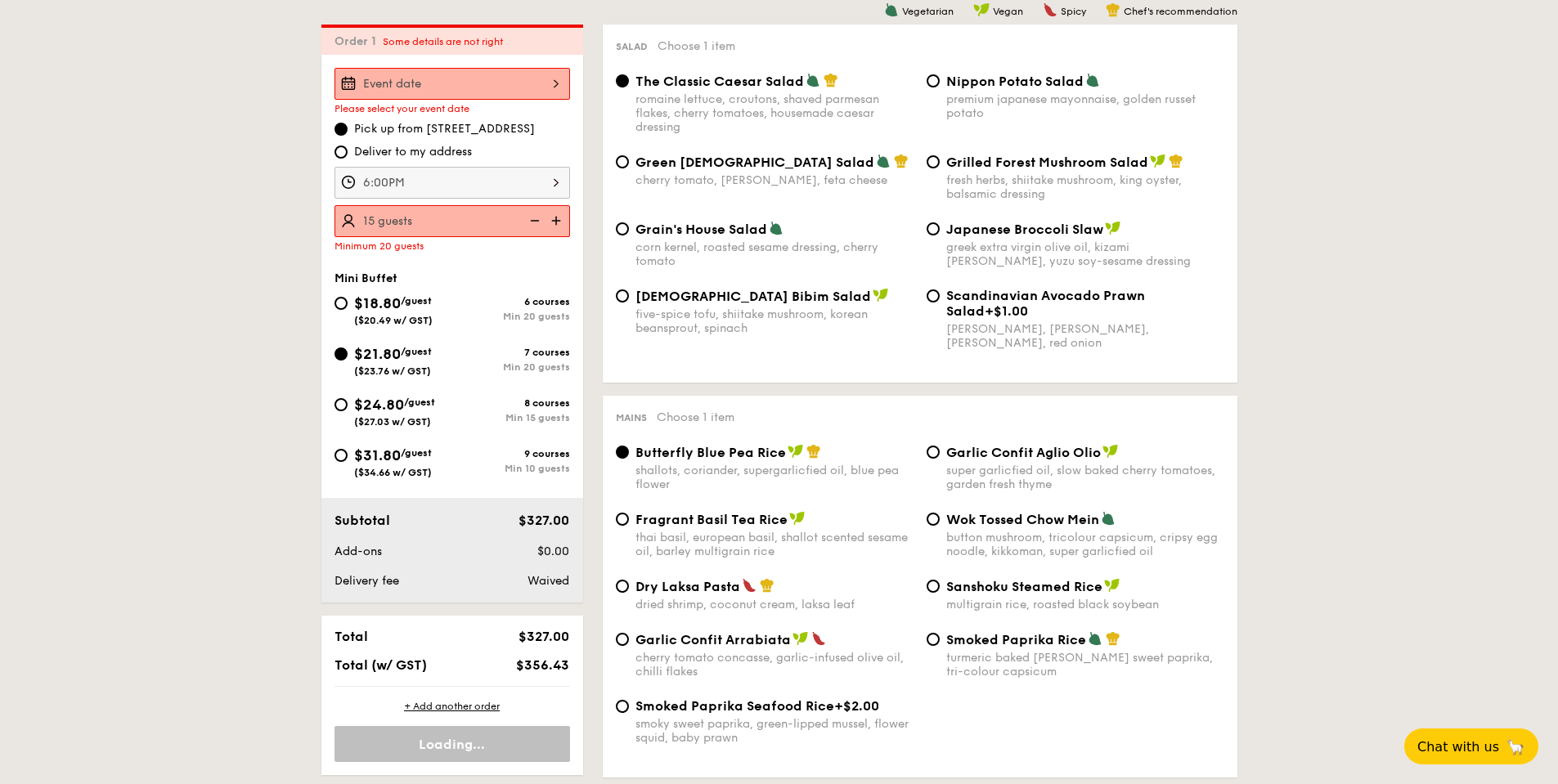
click at [544, 85] on div at bounding box center [452, 84] width 236 height 32
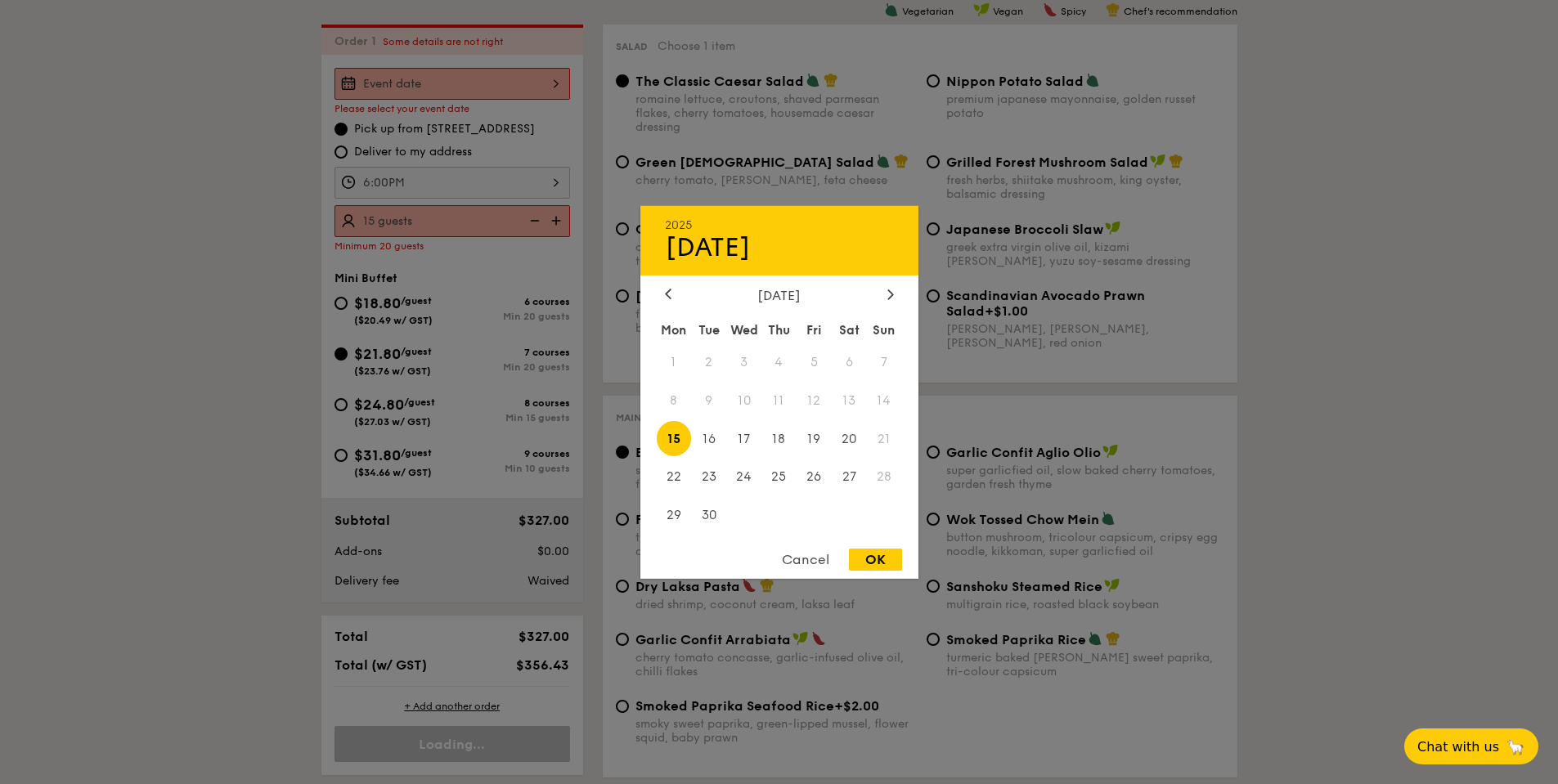
click at [545, 79] on div at bounding box center [779, 392] width 1558 height 784
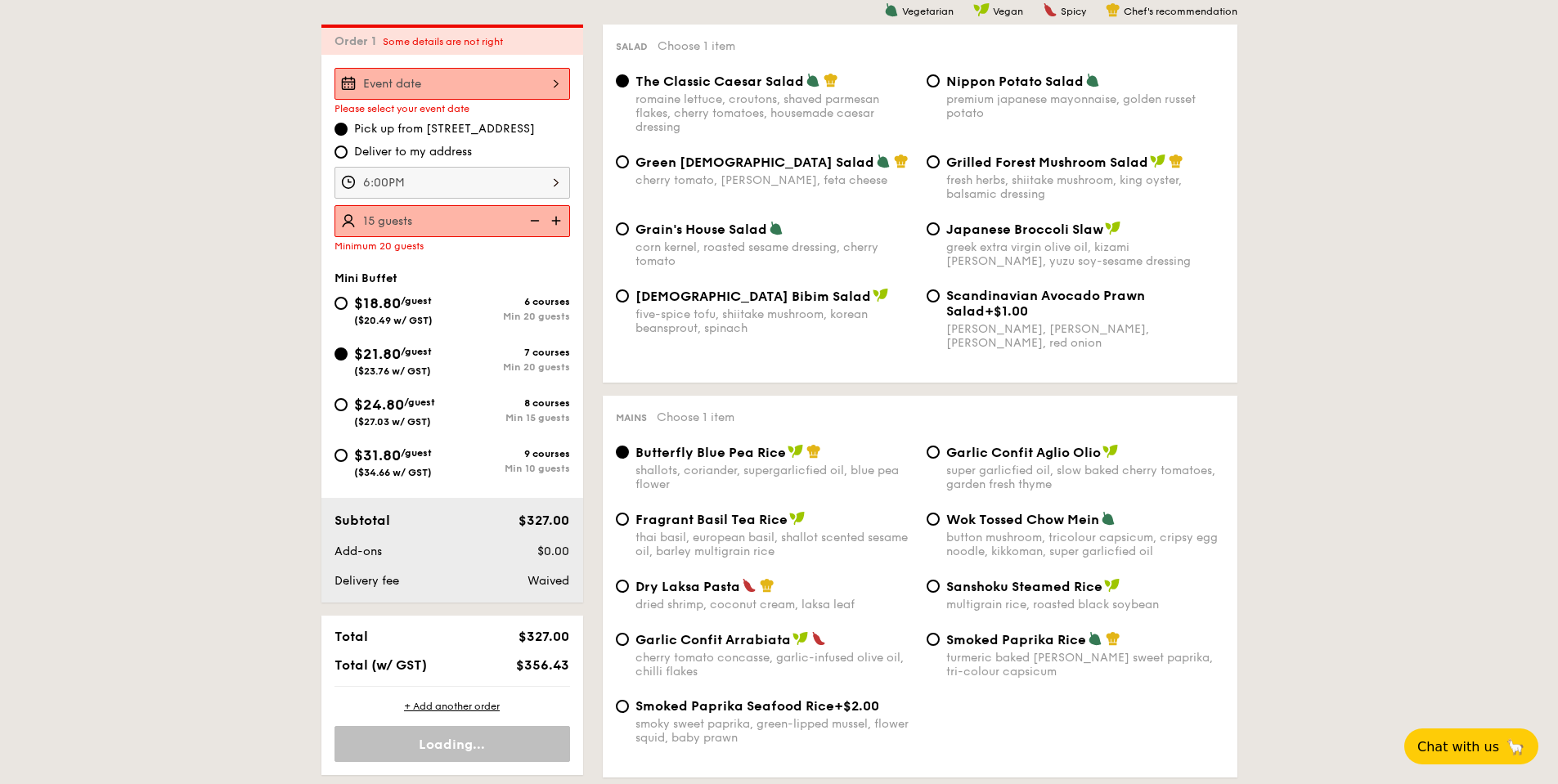
click at [329, 397] on div "$24.80 /guest ($27.03 w/ GST) 8 courses Min 15 guests" at bounding box center [452, 414] width 249 height 44
click at [335, 405] on input "$24.80 /guest ($27.03 w/ GST) 8 courses Min 15 guests" at bounding box center [341, 404] width 13 height 13
radio input "true"
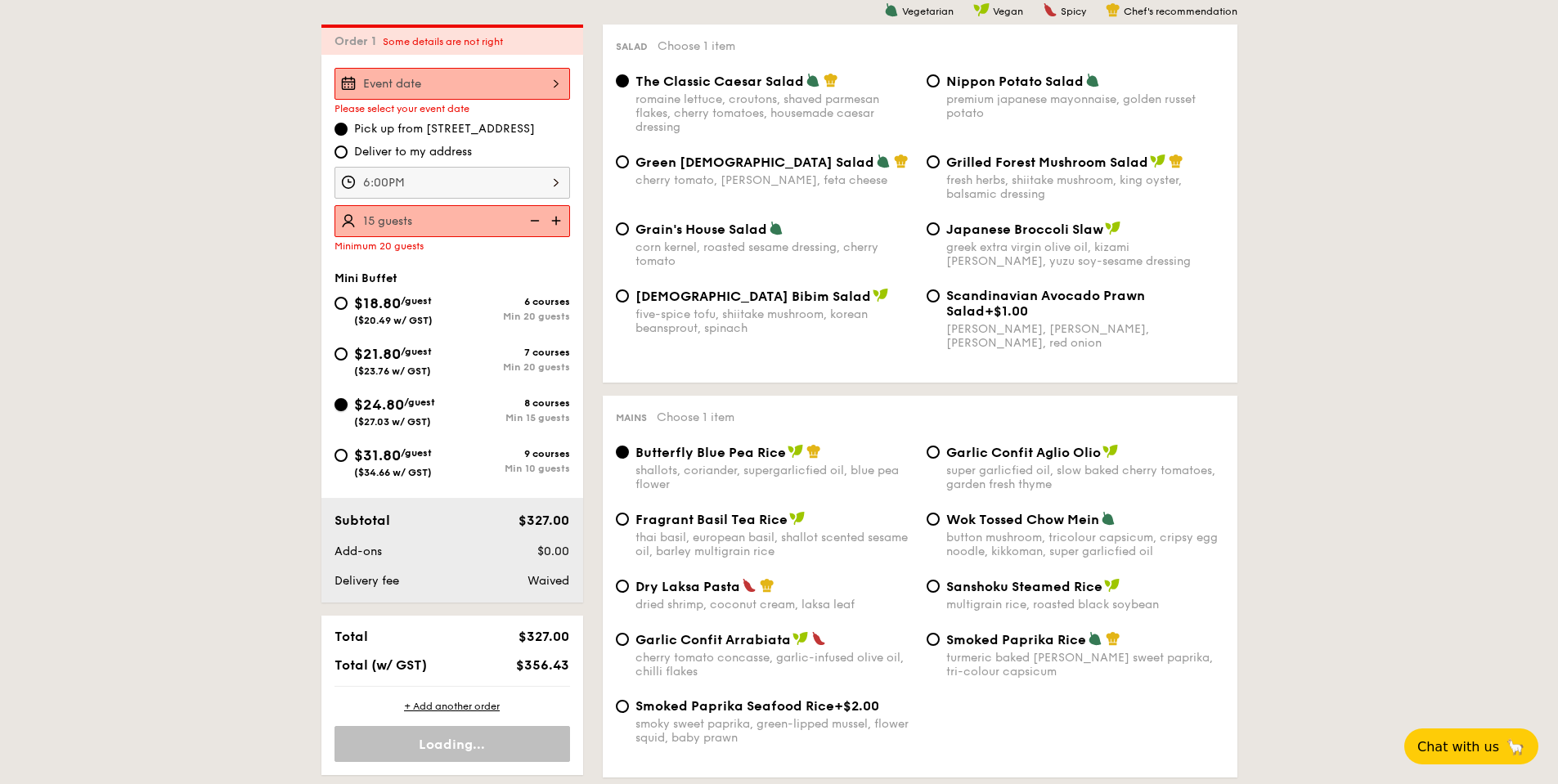
radio input "true"
